Goal: Task Accomplishment & Management: Use online tool/utility

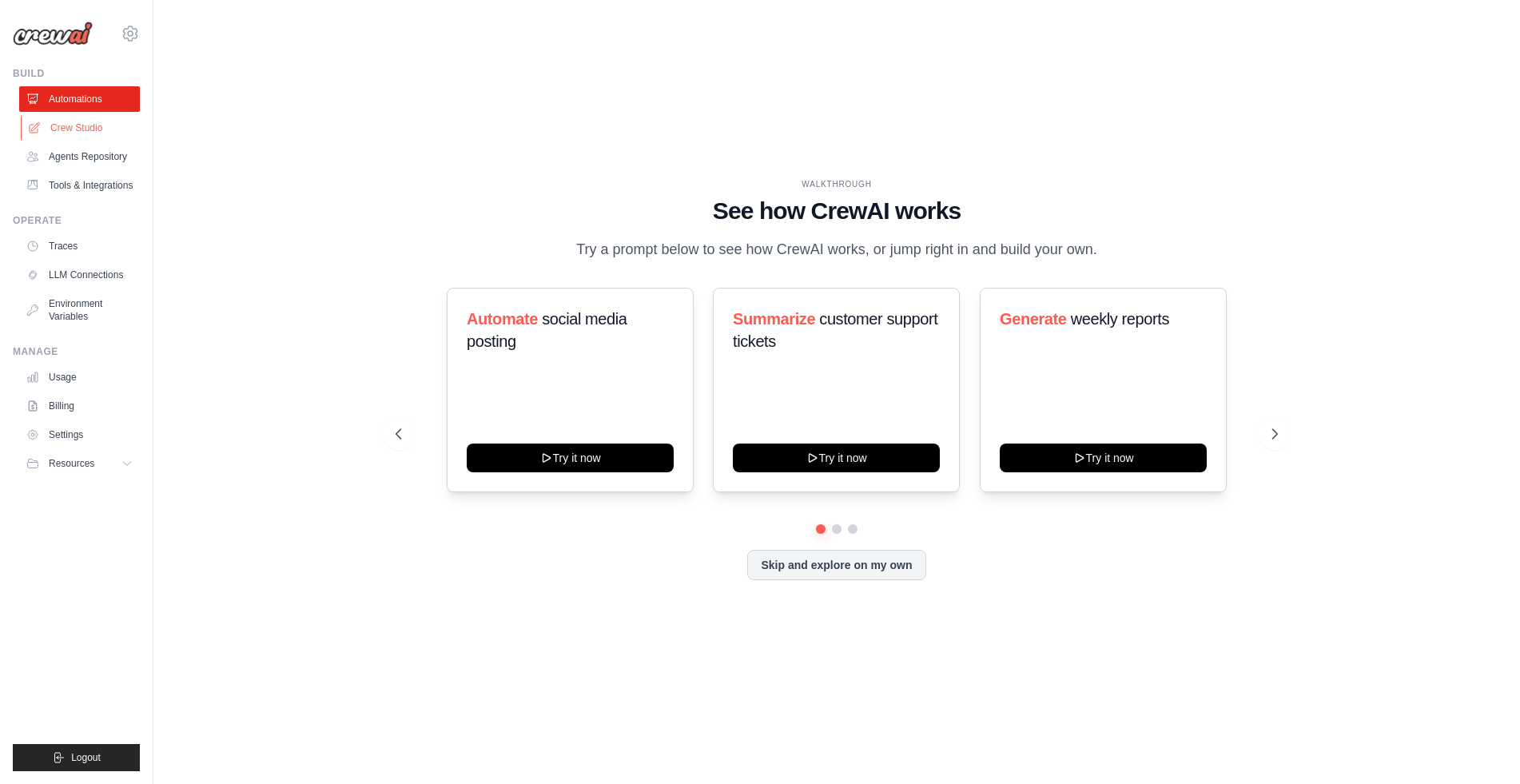
click at [84, 127] on link "Crew Studio" at bounding box center [81, 127] width 121 height 25
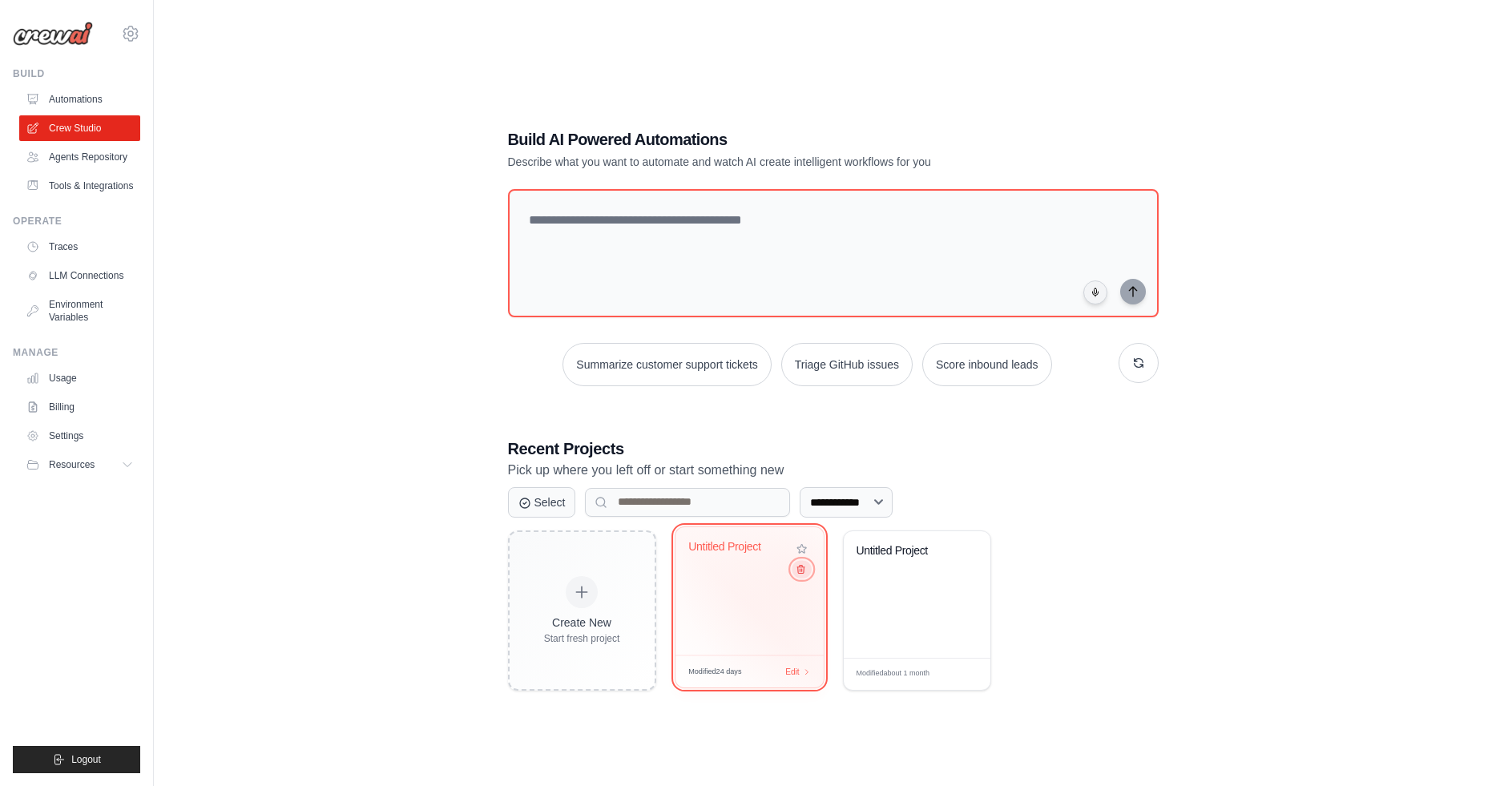
click at [800, 572] on icon at bounding box center [800, 568] width 10 height 10
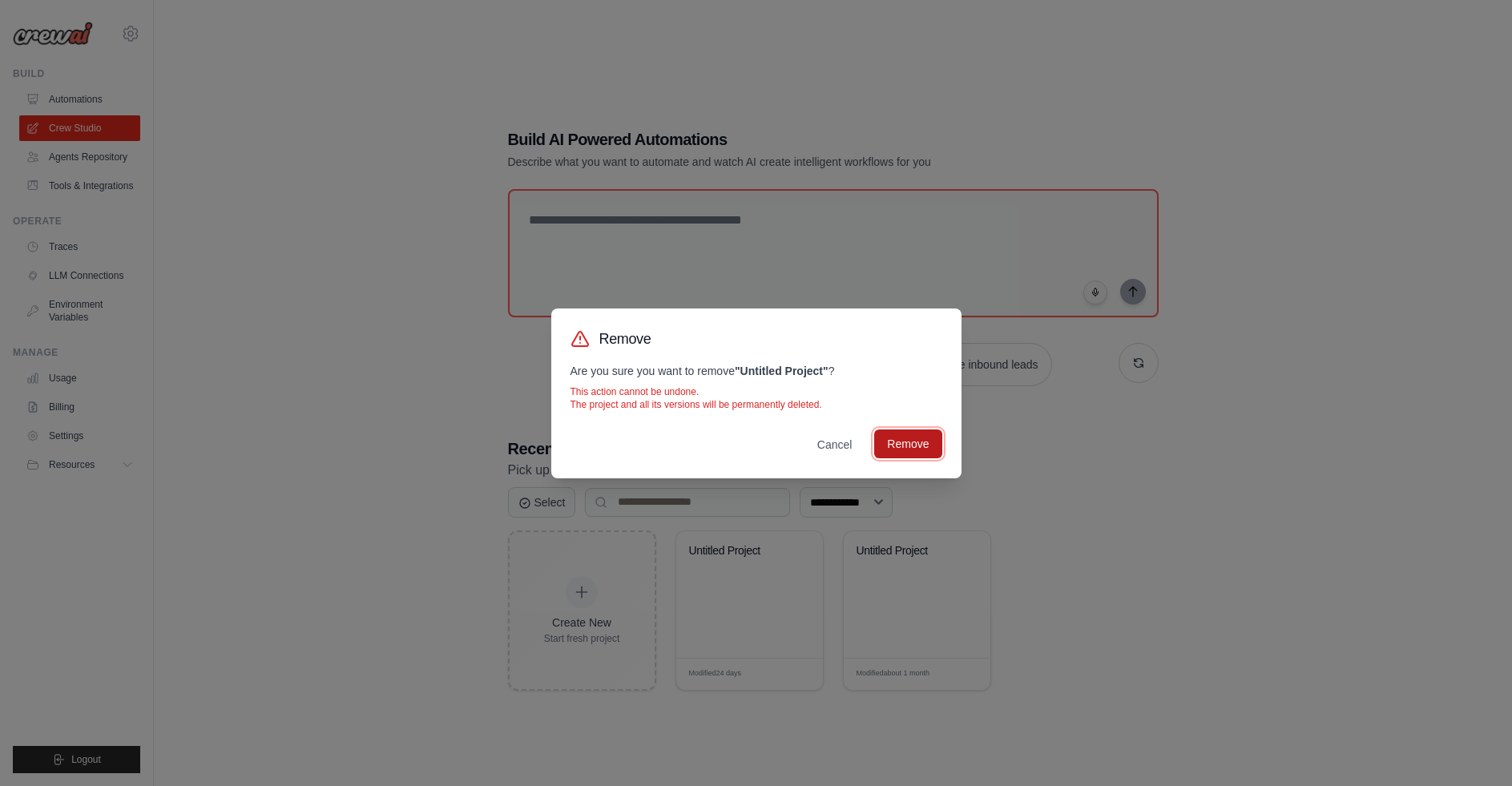
click at [910, 452] on button "Remove" at bounding box center [907, 444] width 67 height 28
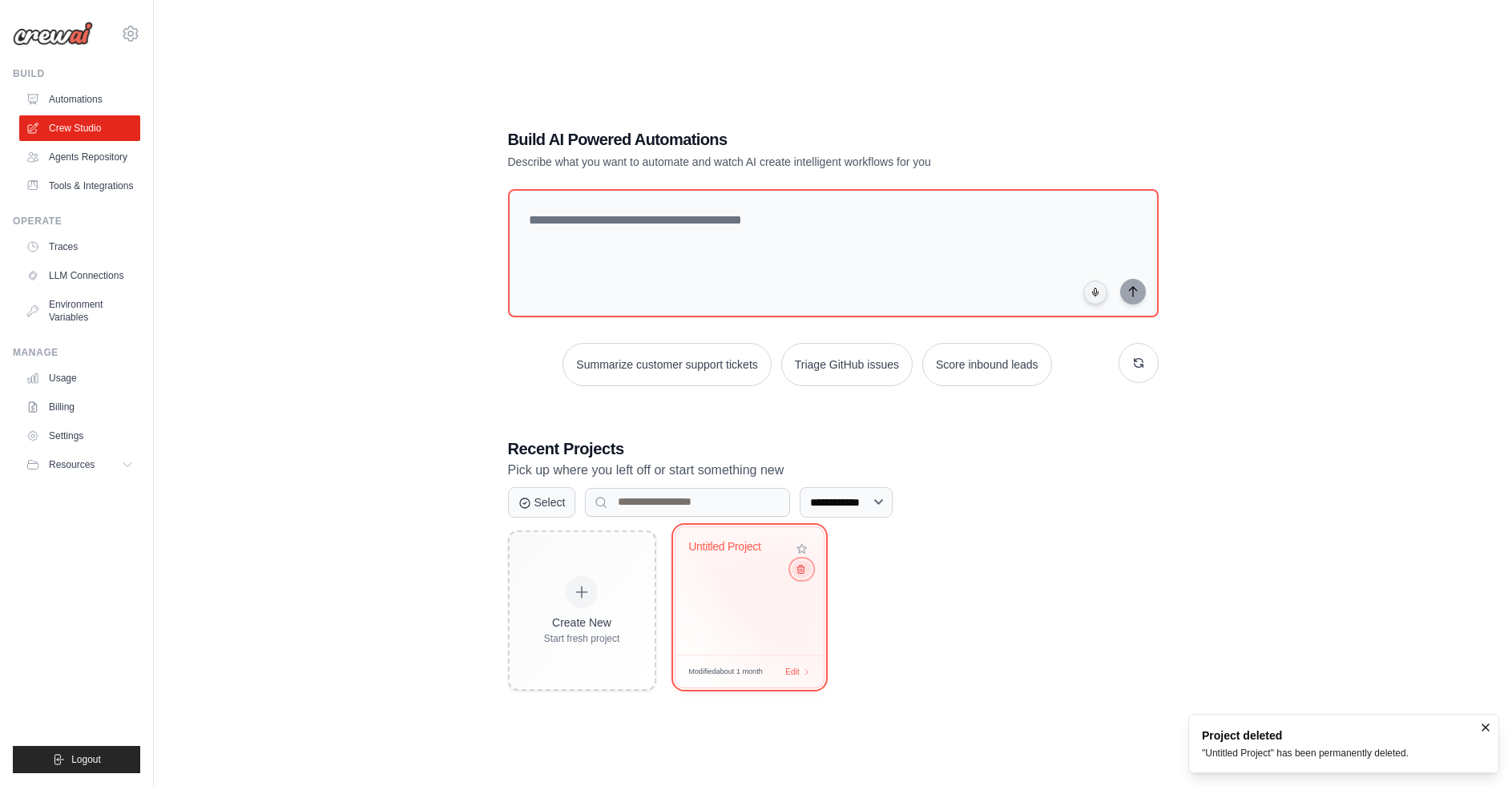
click at [801, 572] on icon at bounding box center [800, 568] width 10 height 10
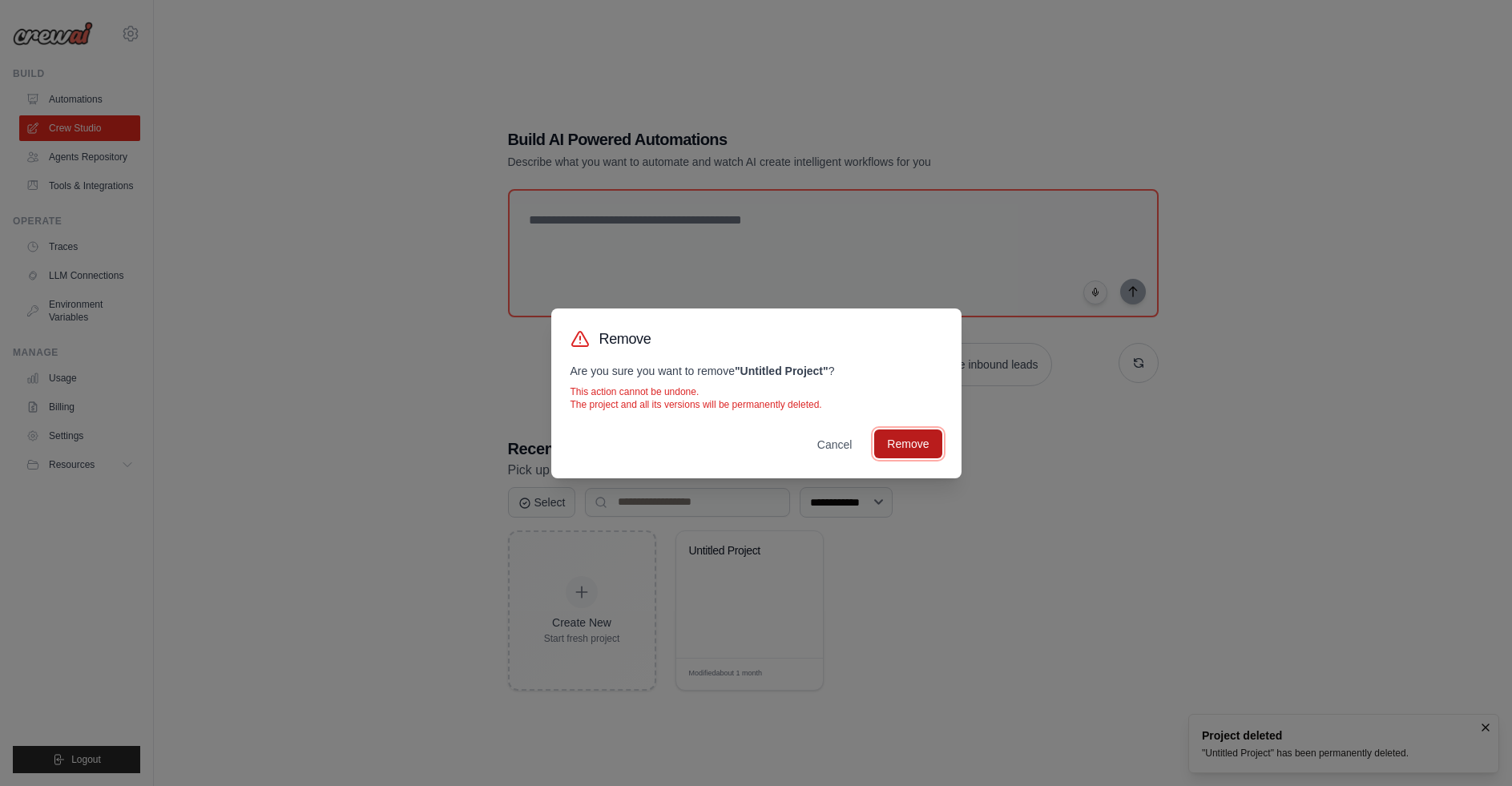
click at [905, 447] on button "Remove" at bounding box center [907, 444] width 67 height 28
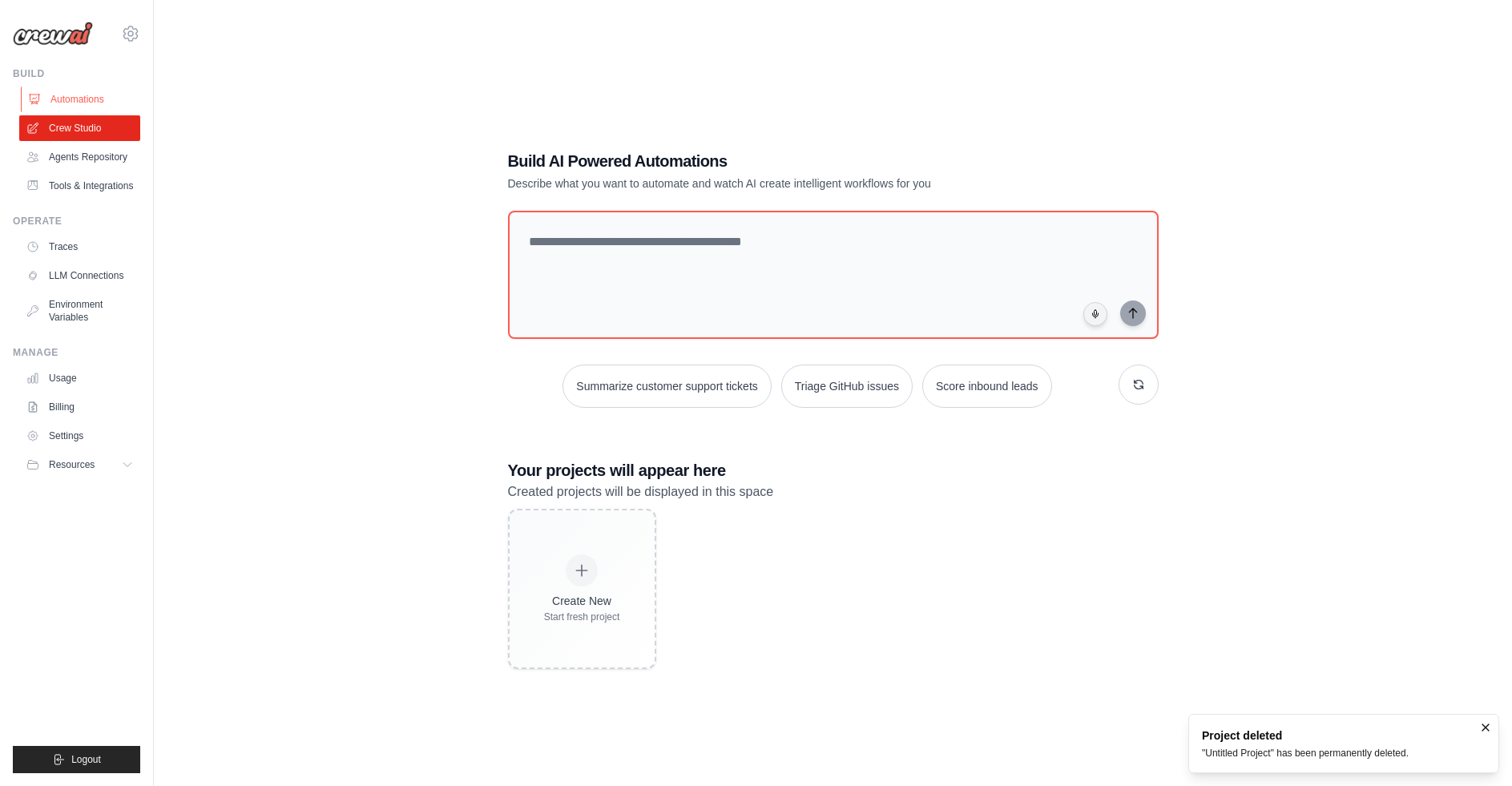
click at [85, 98] on link "Automations" at bounding box center [81, 98] width 121 height 26
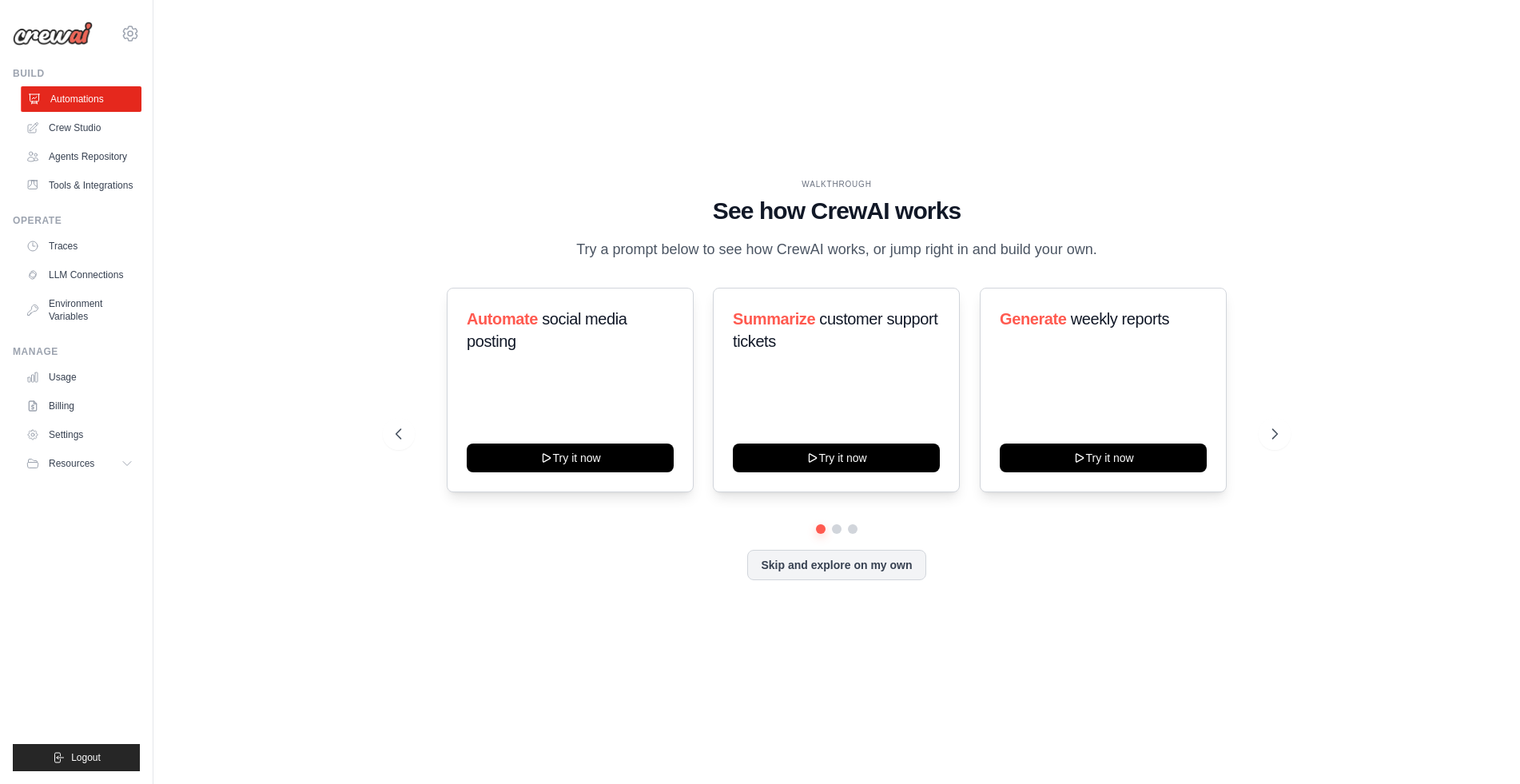
click at [87, 99] on link "Automations" at bounding box center [81, 98] width 121 height 25
click at [134, 36] on icon at bounding box center [130, 33] width 19 height 19
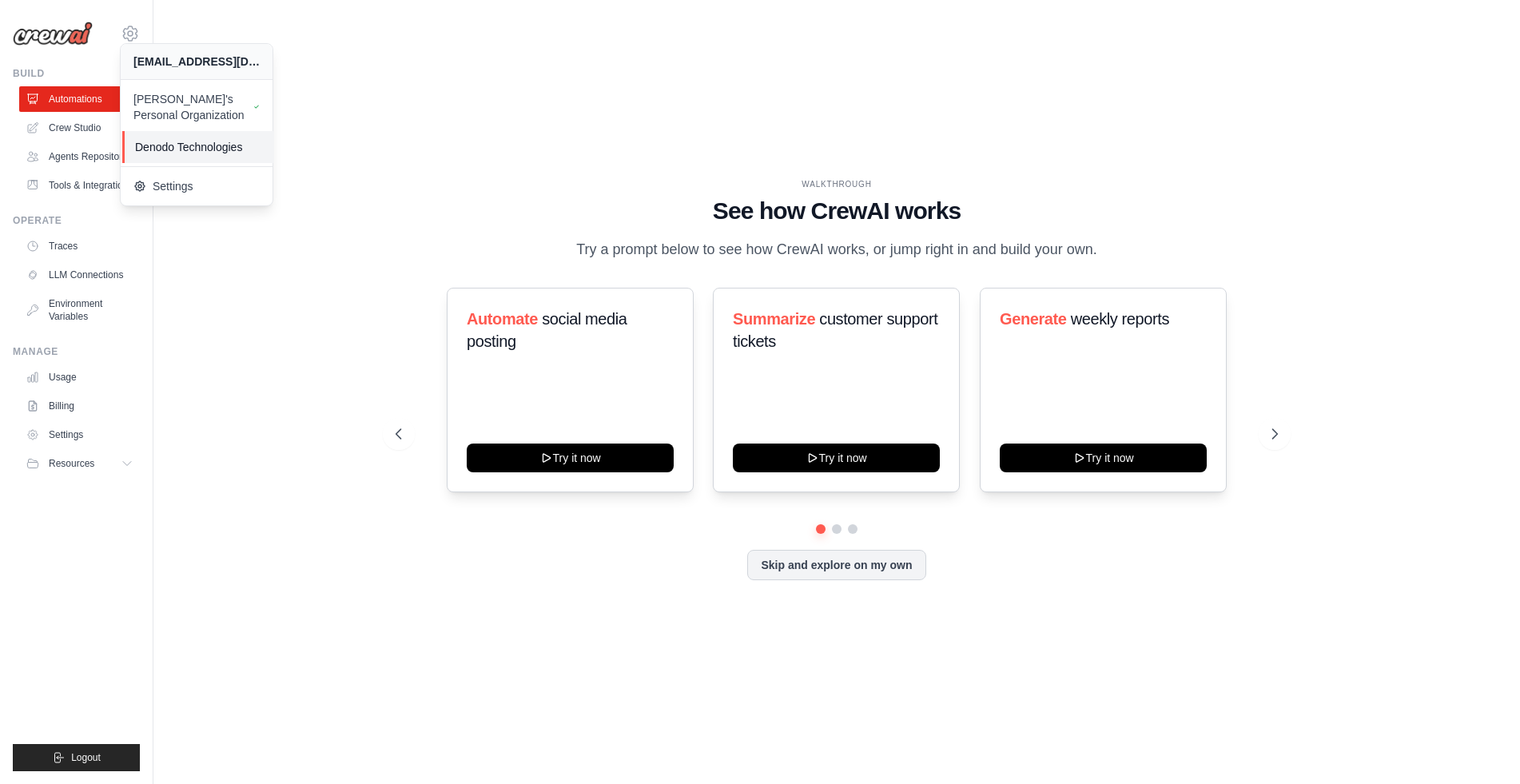
click at [174, 137] on link "Denodo Technologies" at bounding box center [198, 147] width 152 height 32
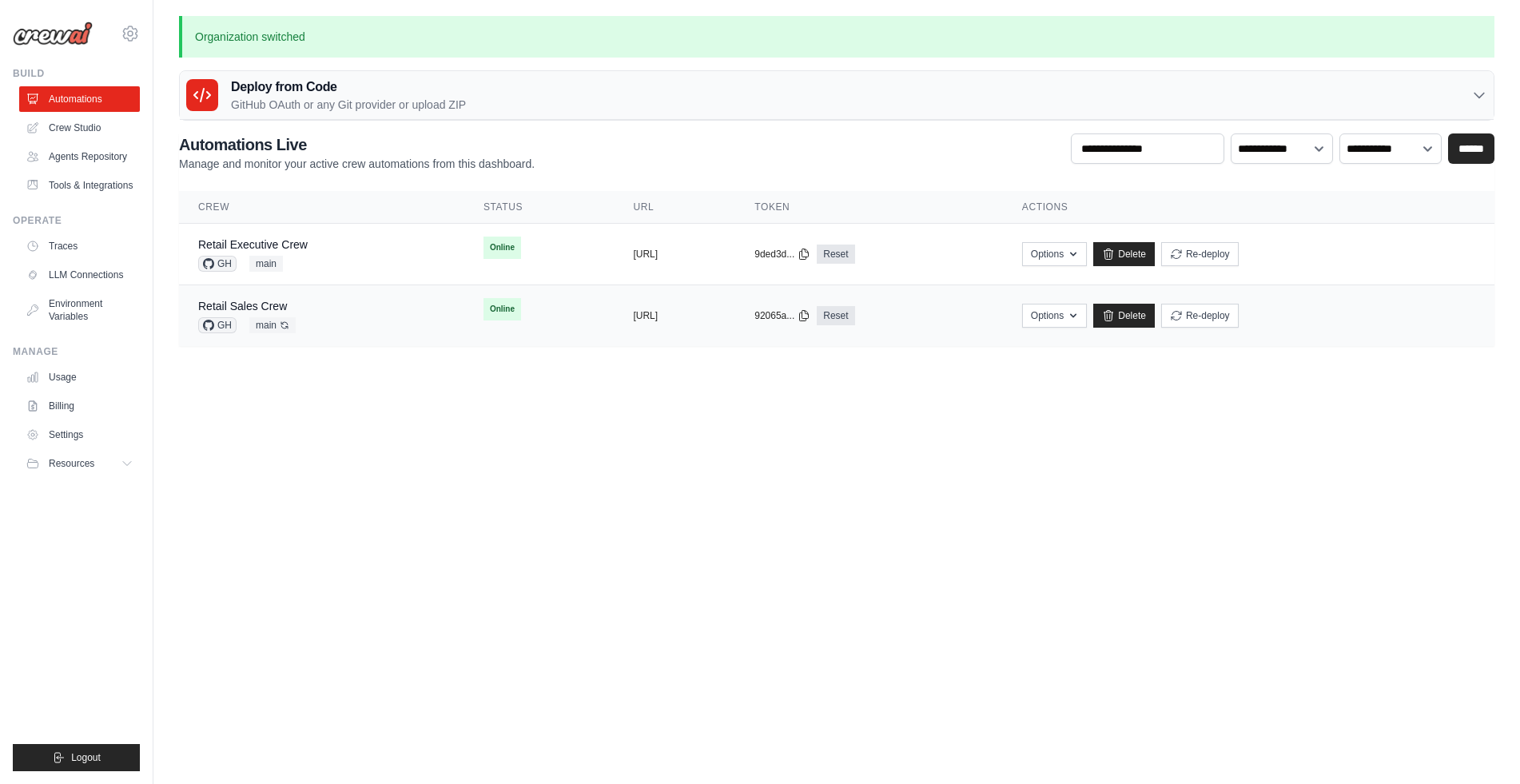
click at [326, 303] on div "Retail Sales Crew GH main Auto-deploy enabled" at bounding box center [322, 315] width 247 height 35
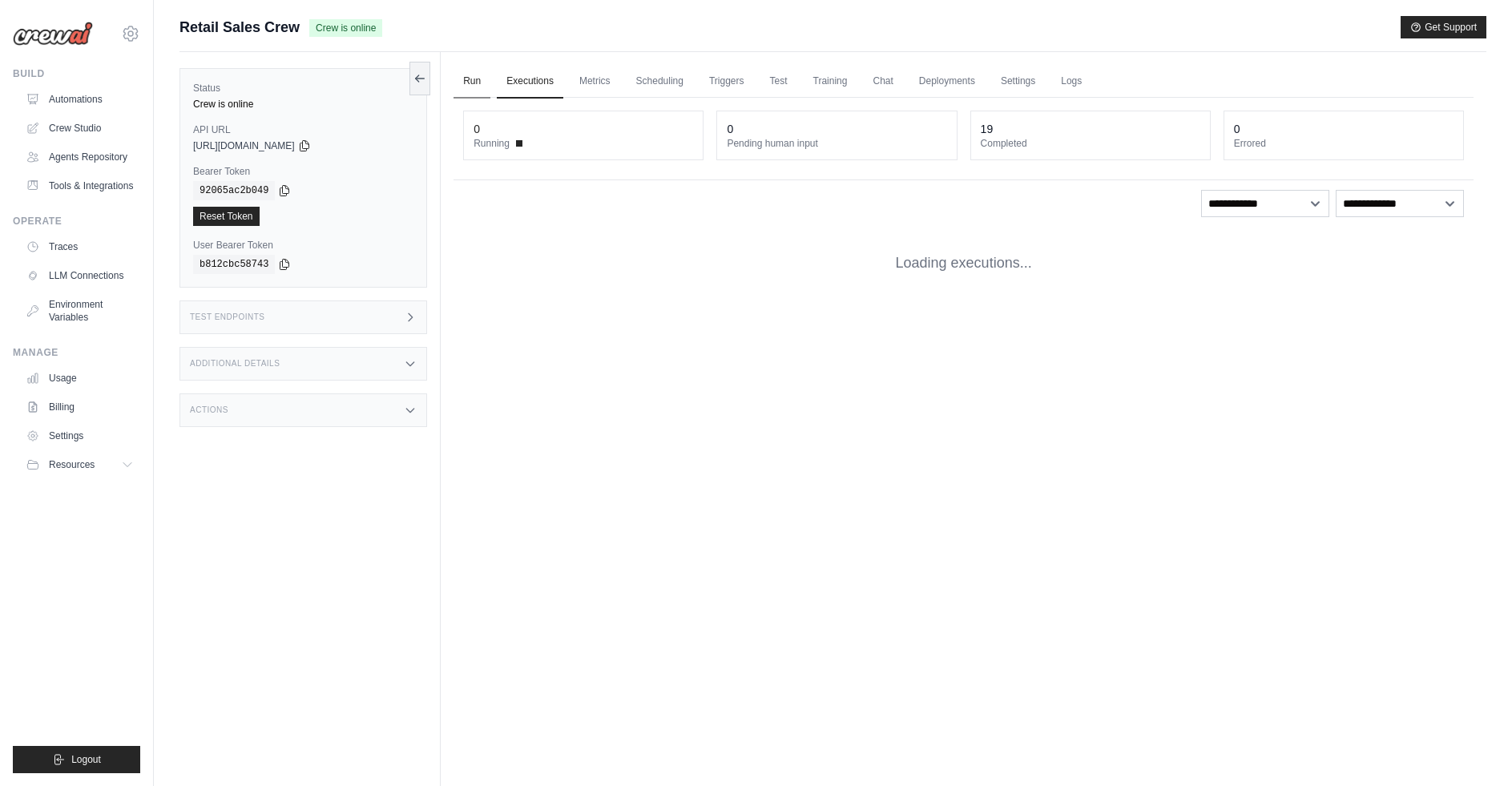
click at [476, 81] on link "Run" at bounding box center [471, 82] width 37 height 34
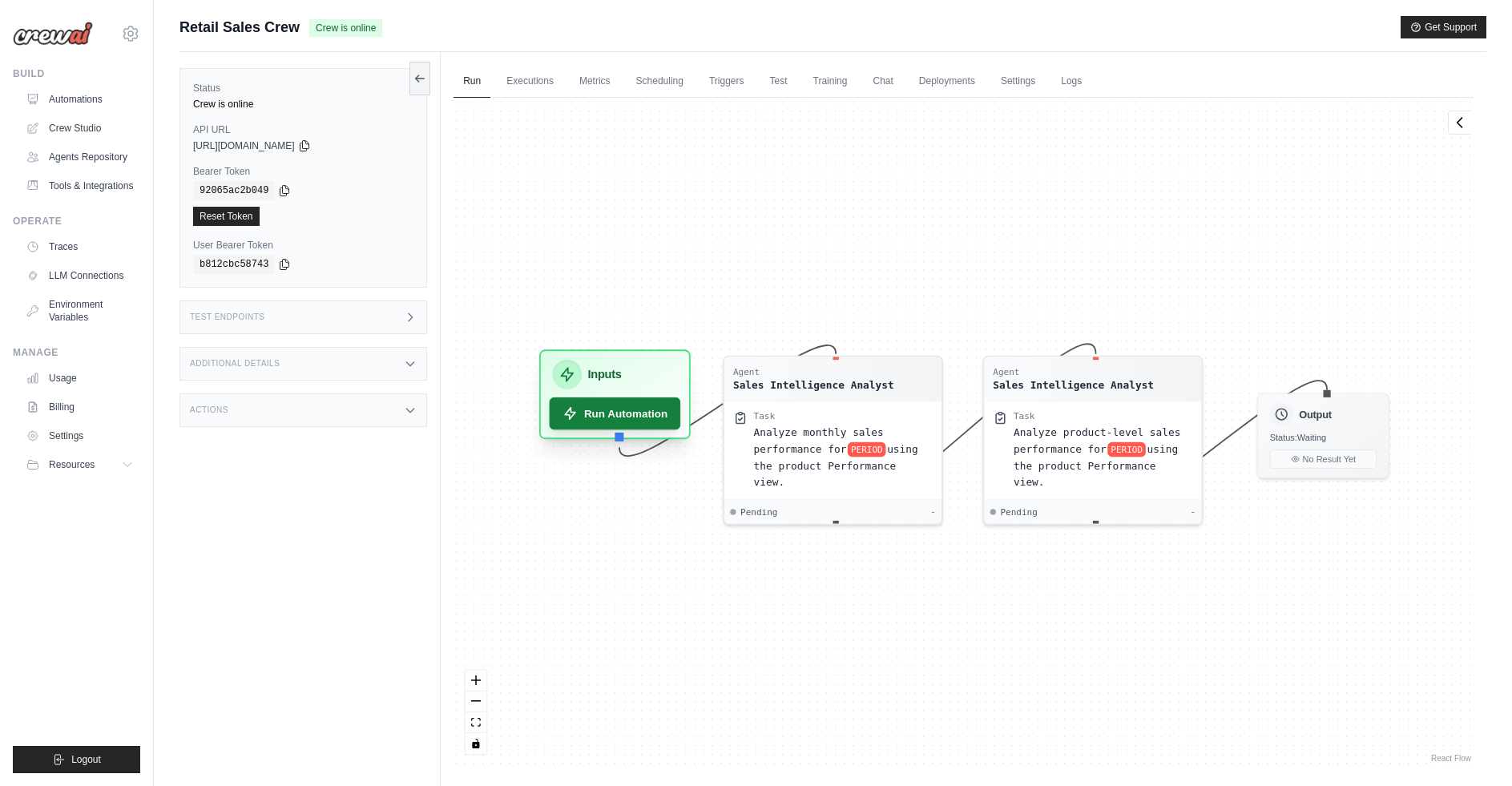
click at [650, 405] on button "Run Automation" at bounding box center [615, 413] width 132 height 32
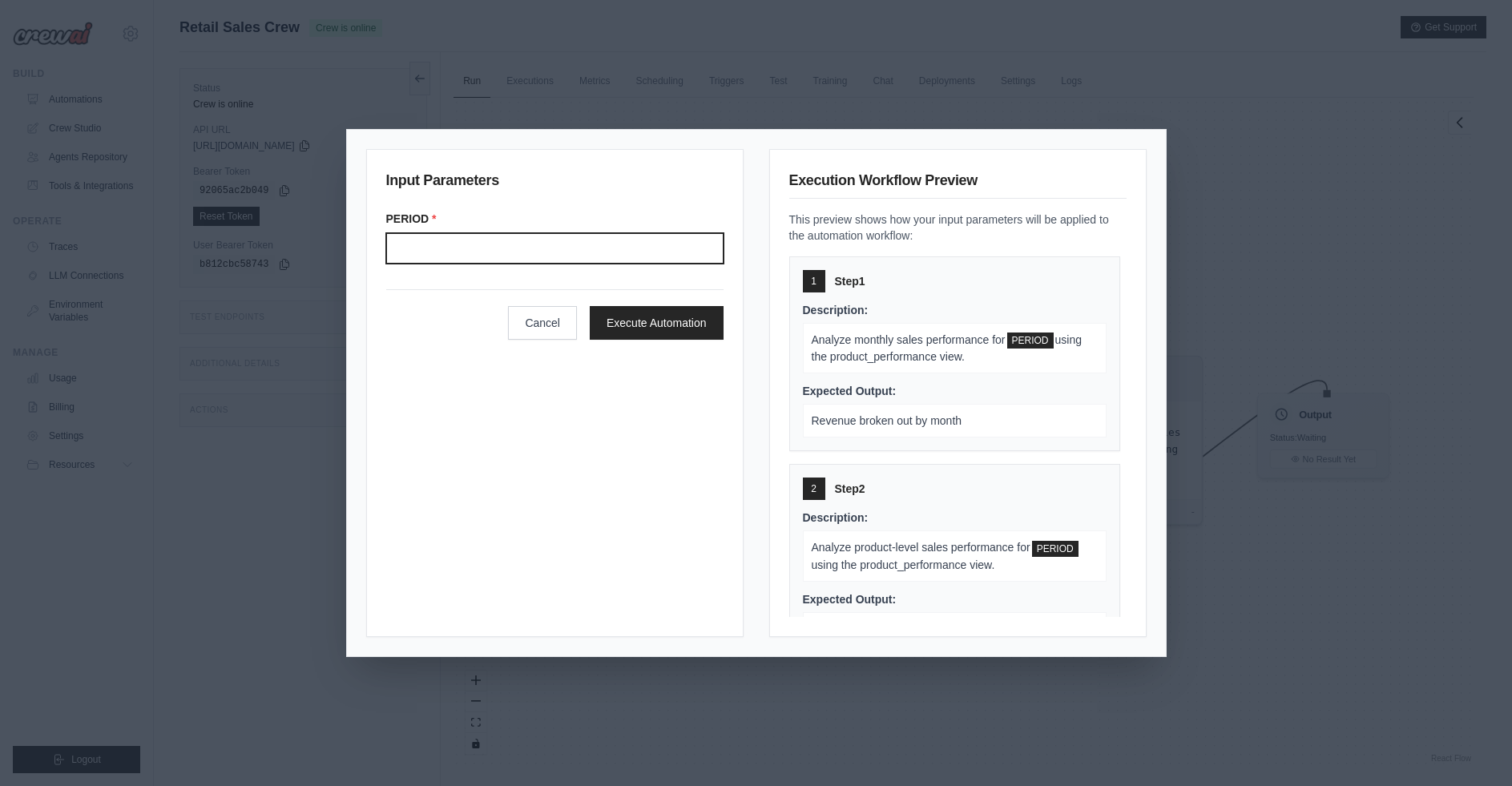
click at [587, 259] on input "Period" at bounding box center [554, 248] width 338 height 30
type input "*******"
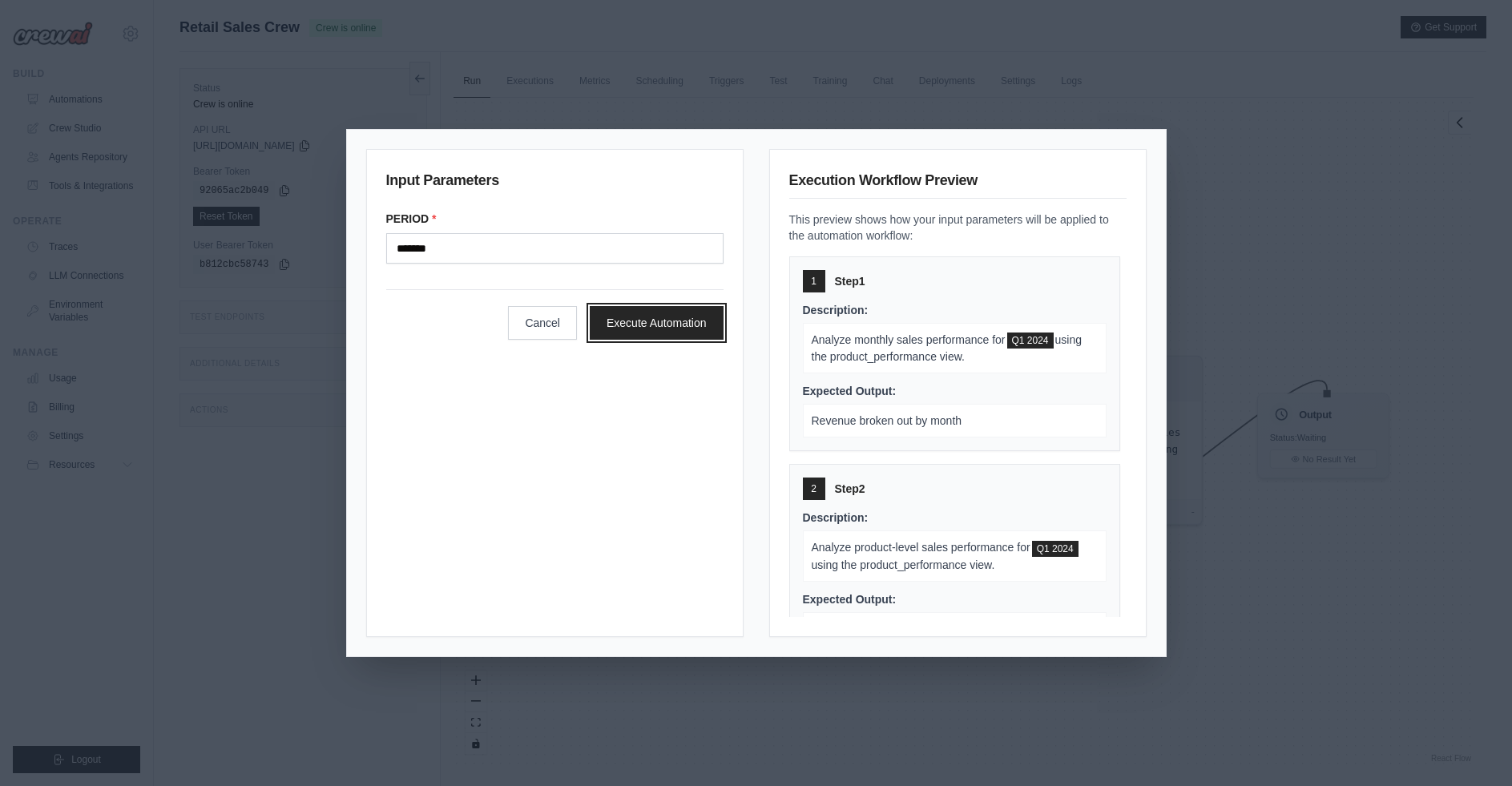
drag, startPoint x: 669, startPoint y: 325, endPoint x: 763, endPoint y: 338, distance: 94.9
click at [670, 325] on button "Execute Automation" at bounding box center [656, 323] width 133 height 34
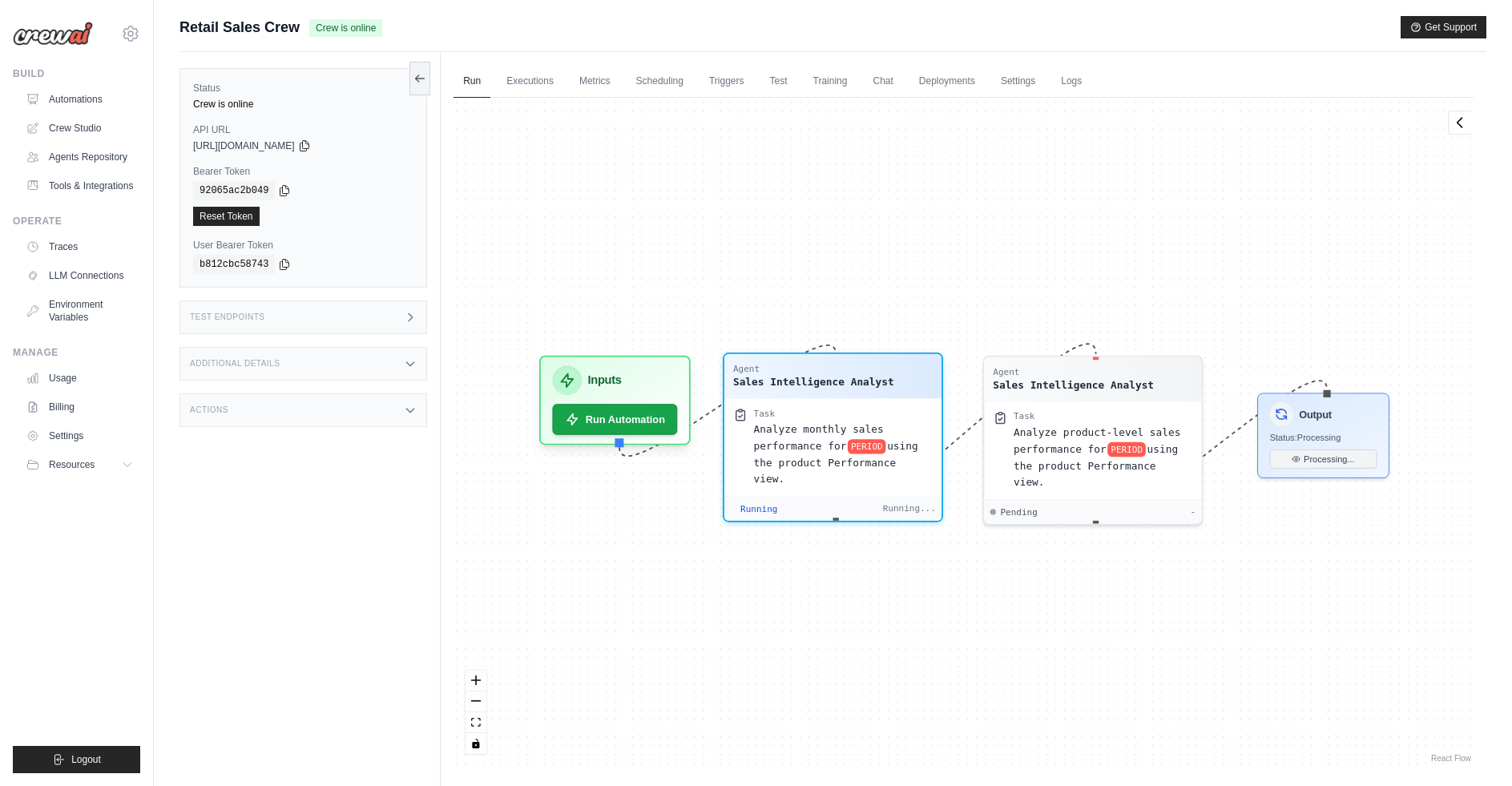
click at [786, 445] on span "Analyze monthly sales performance for" at bounding box center [818, 437] width 130 height 28
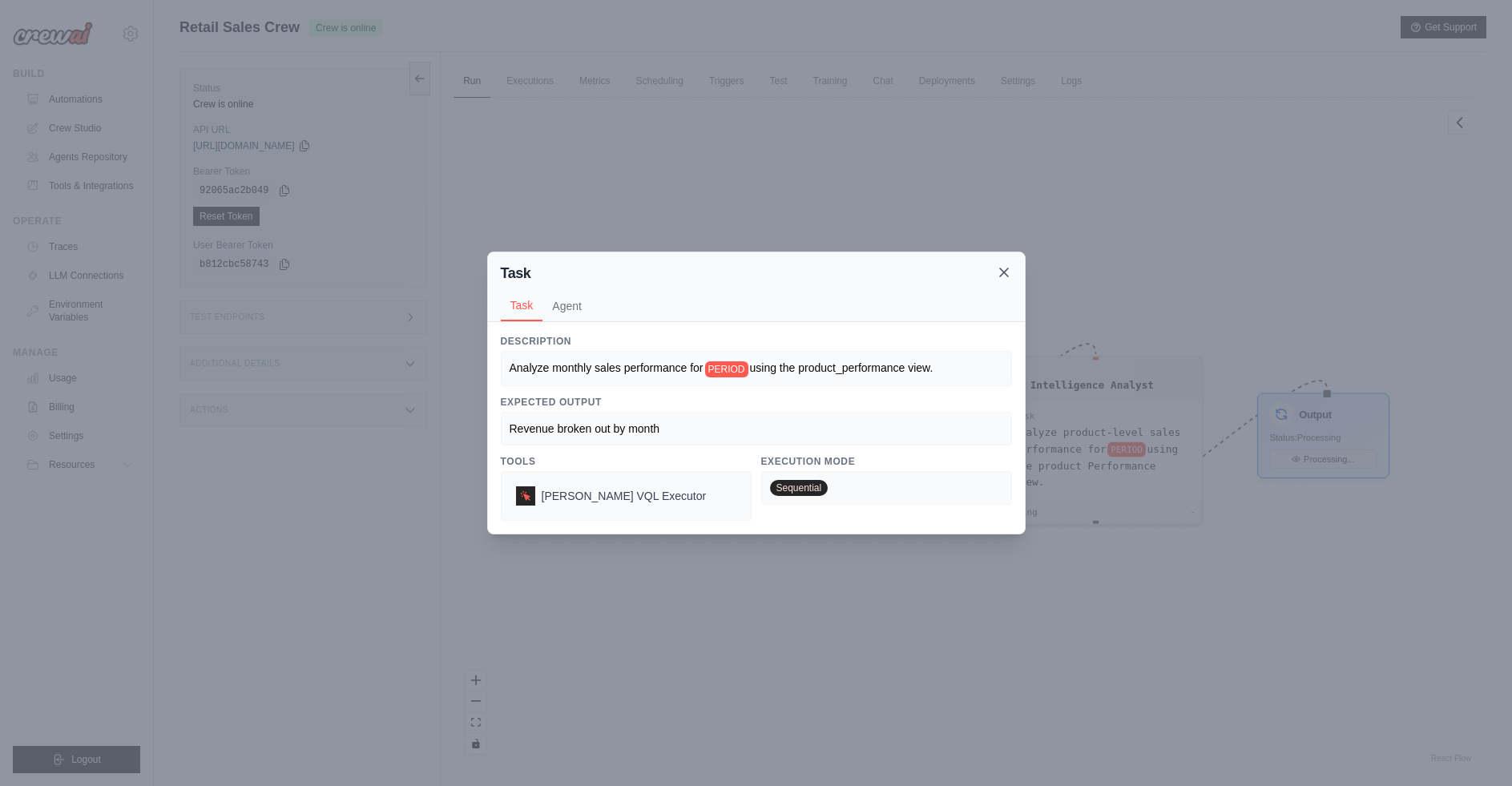
click at [1000, 276] on icon at bounding box center [1004, 272] width 8 height 8
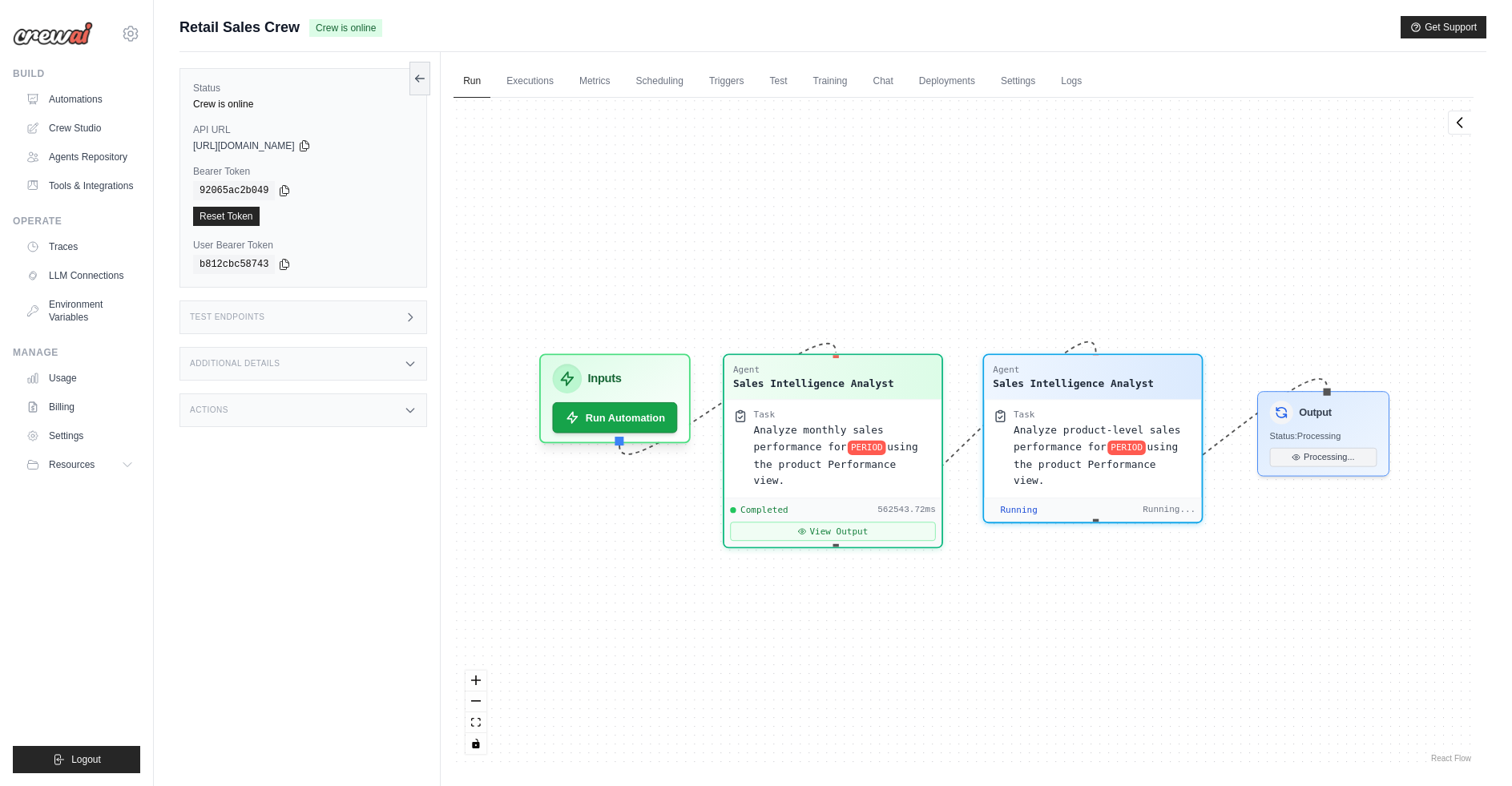
scroll to position [116, 0]
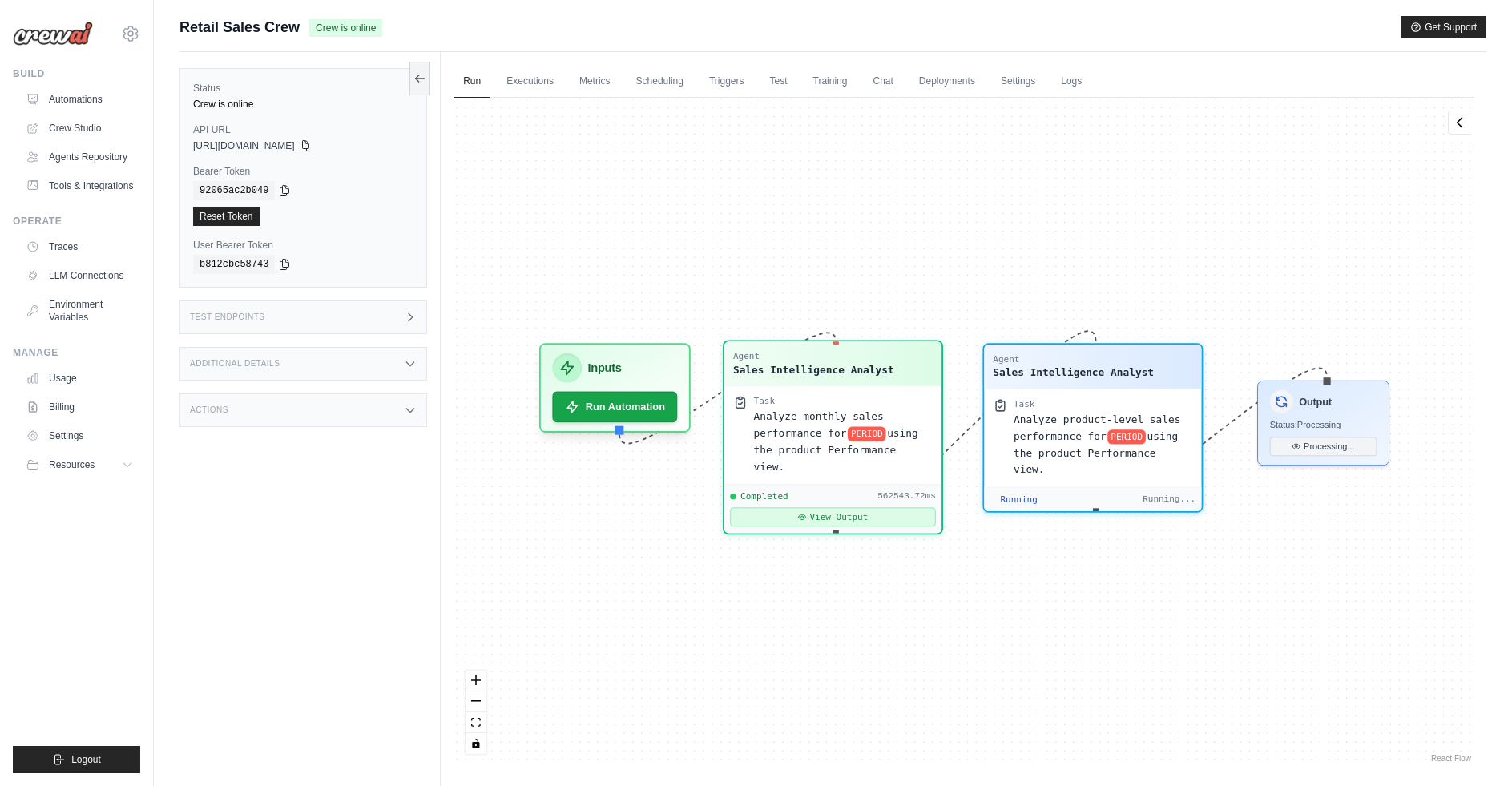
click at [770, 507] on button "View Output" at bounding box center [833, 516] width 206 height 19
click at [844, 507] on button "View Output" at bounding box center [833, 516] width 206 height 19
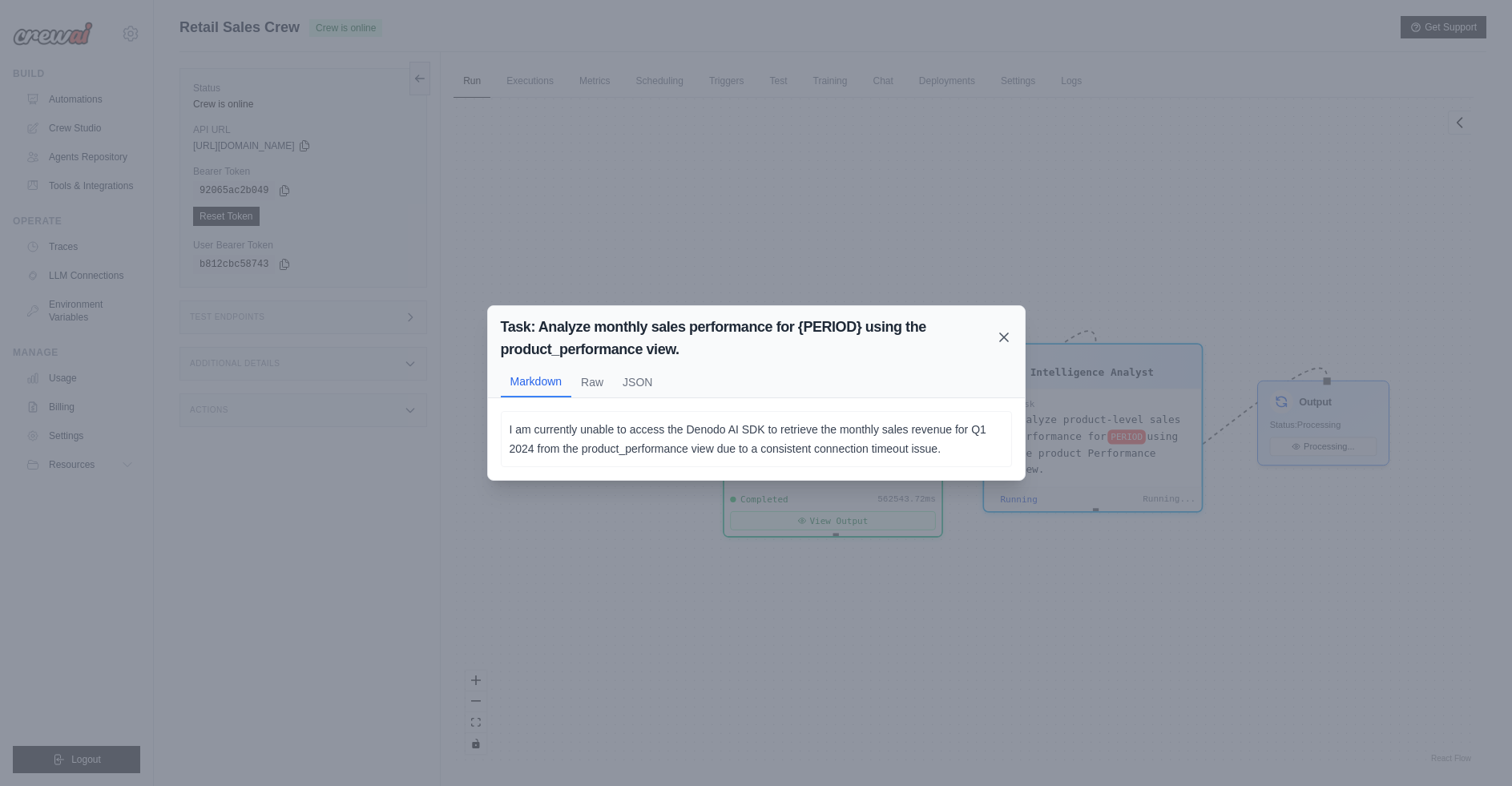
click at [1000, 334] on icon at bounding box center [1004, 337] width 8 height 8
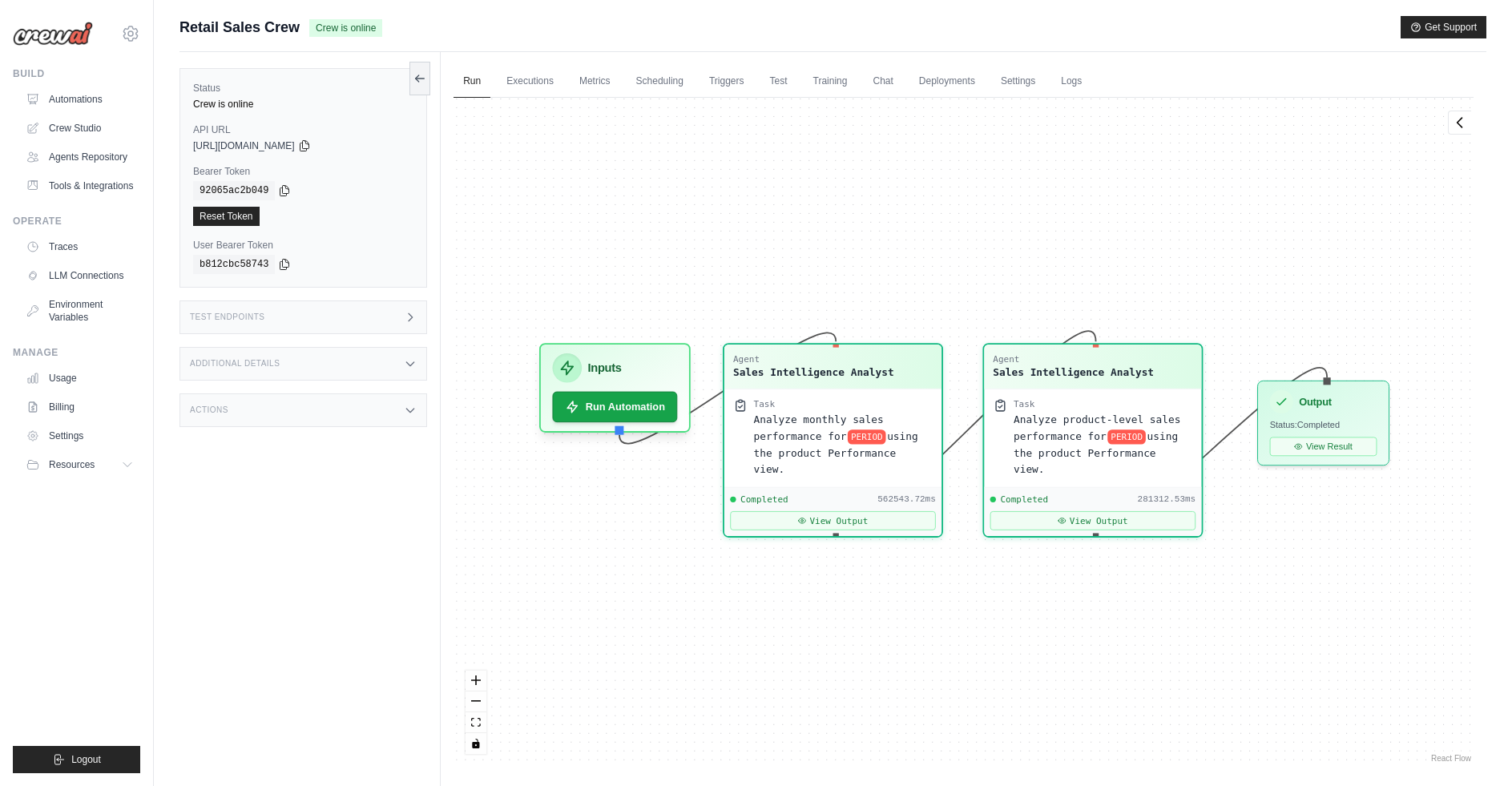
scroll to position [1509, 0]
click at [1153, 507] on button "View Output" at bounding box center [1094, 516] width 206 height 19
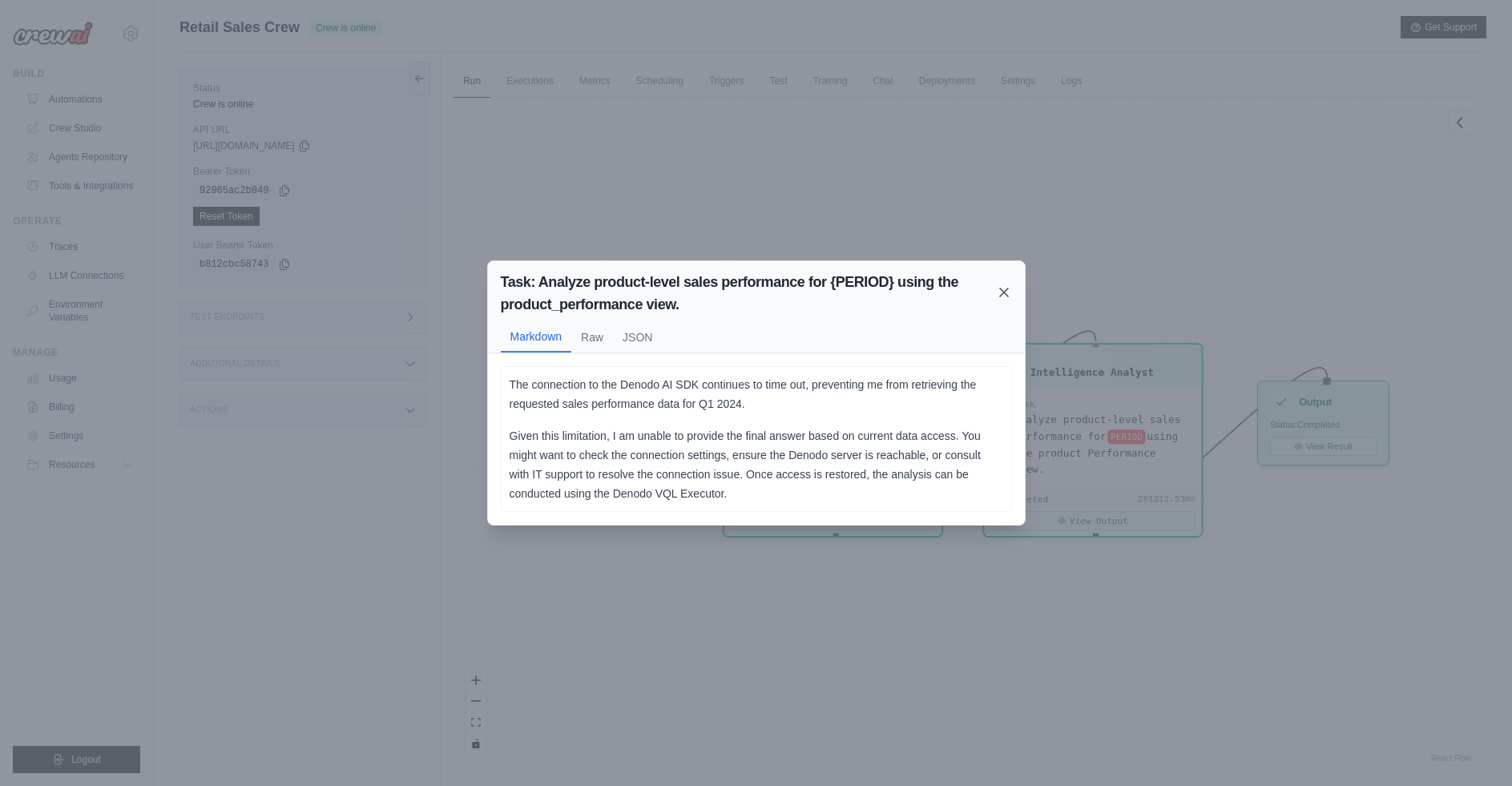
click at [1002, 290] on icon at bounding box center [1004, 292] width 8 height 8
